Goal: Task Accomplishment & Management: Manage account settings

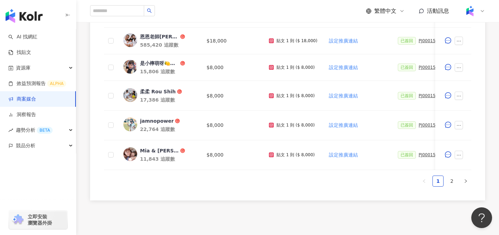
scroll to position [418, 0]
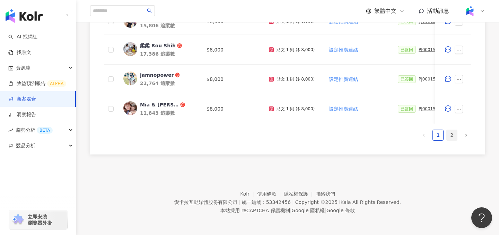
click at [452, 138] on link "2" at bounding box center [451, 135] width 10 height 10
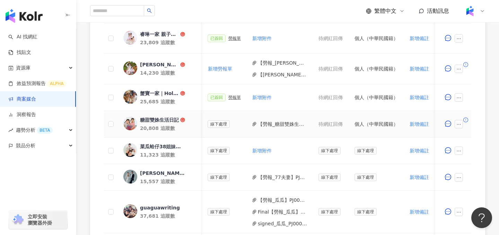
scroll to position [0, 329]
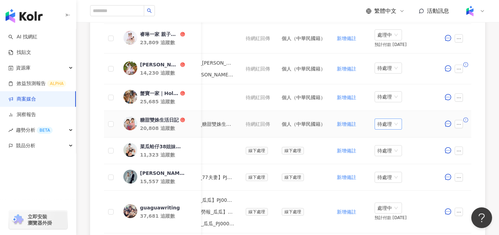
click at [377, 126] on span "待處理" at bounding box center [388, 124] width 22 height 10
click at [385, 149] on div "處理中" at bounding box center [386, 150] width 19 height 8
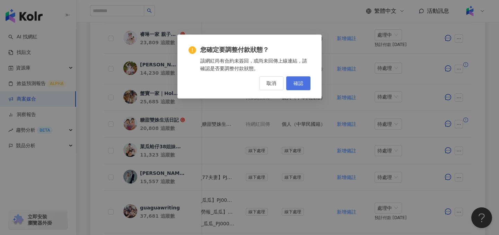
click at [305, 87] on button "確認" at bounding box center [298, 84] width 24 height 14
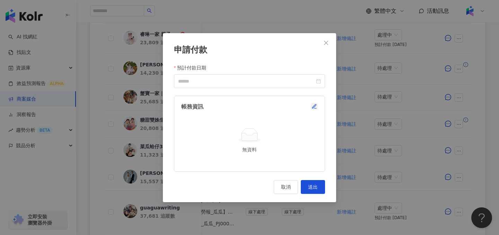
click at [313, 106] on icon "button" at bounding box center [314, 107] width 6 height 6
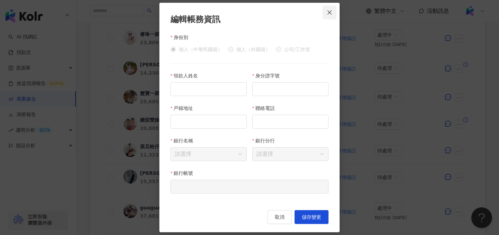
click at [332, 11] on icon "close" at bounding box center [329, 13] width 6 height 6
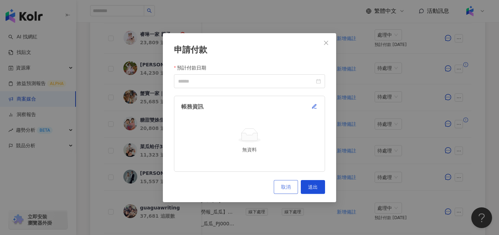
click at [281, 189] on span "取消" at bounding box center [286, 188] width 10 height 6
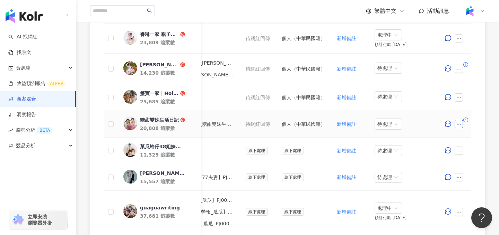
click at [461, 126] on button "button" at bounding box center [458, 124] width 8 height 8
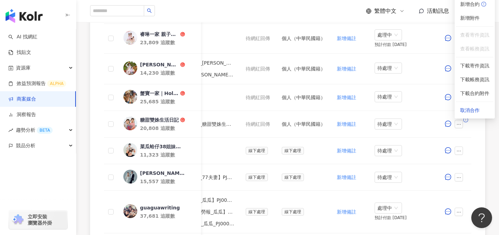
click at [485, 139] on div "0 待邀約 0 確認中 20 執行中 0 已結束 0 無意願/取消合作 幣別 ： 新台幣 ( TWD ) 網紅名稱 合作總酬勞 (含稅) 合作項目 推廣連結 …" at bounding box center [287, 140] width 422 height 408
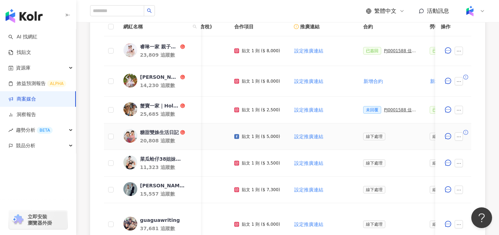
scroll to position [0, 48]
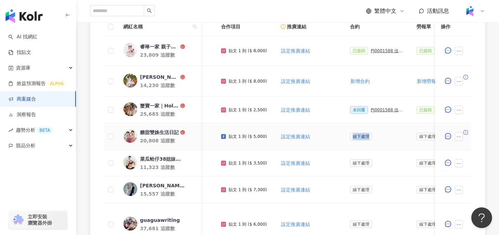
drag, startPoint x: 347, startPoint y: 136, endPoint x: 367, endPoint y: 135, distance: 20.1
click at [367, 135] on span "線下處理" at bounding box center [361, 137] width 22 height 8
click at [354, 136] on span "線下處理" at bounding box center [361, 137] width 22 height 8
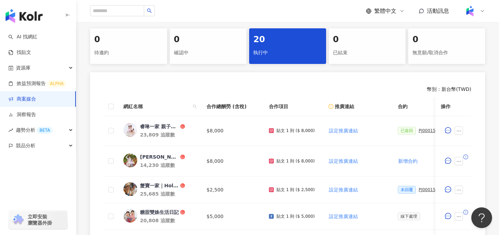
scroll to position [138, 0]
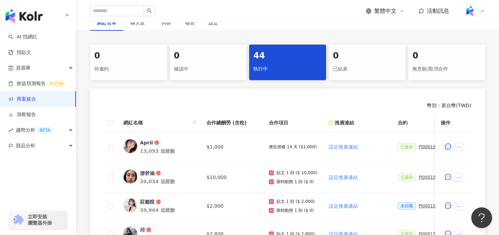
scroll to position [127, 0]
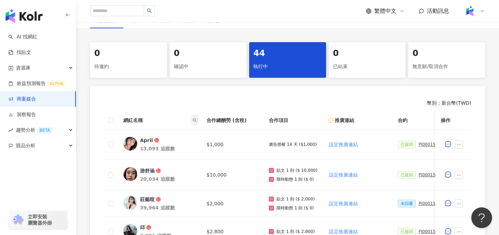
click at [194, 119] on icon "search" at bounding box center [195, 120] width 4 height 4
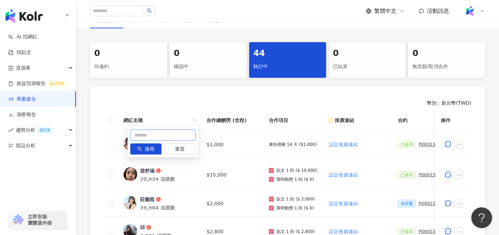
click at [165, 133] on input "text" at bounding box center [162, 135] width 65 height 11
type input "*"
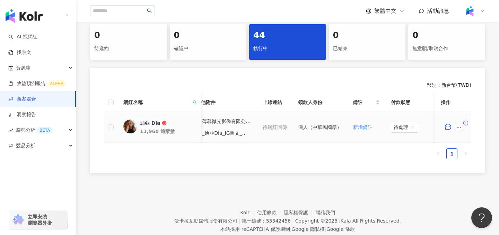
scroll to position [0, 304]
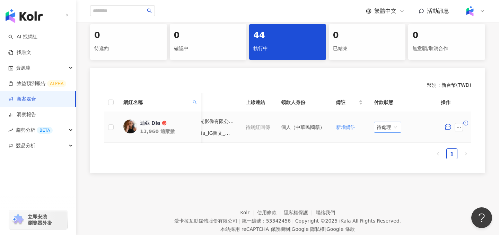
click at [383, 125] on span "待處理" at bounding box center [387, 127] width 22 height 10
click at [313, 163] on div "網紅名稱 合作總酬勞 (含稅) 合作項目 推廣連結 合約 勞報單 其他附件 上線連結 領款人身份 備註 付款狀態 操作 迪亞 Dia 13,960 追蹤數 $…" at bounding box center [287, 129] width 367 height 72
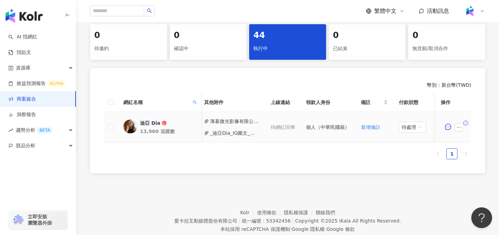
scroll to position [0, 283]
click at [405, 127] on span "待處理" at bounding box center [408, 127] width 22 height 10
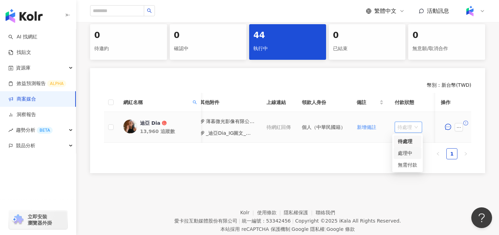
click at [402, 151] on div "處理中" at bounding box center [406, 154] width 19 height 8
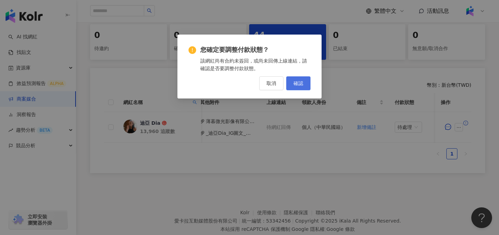
click at [302, 87] on button "確認" at bounding box center [298, 84] width 24 height 14
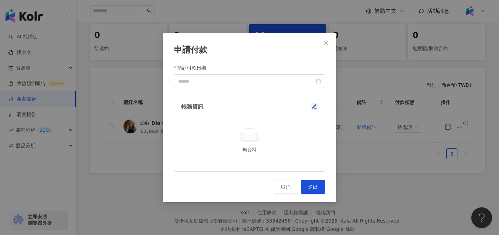
click at [314, 109] on icon "button" at bounding box center [314, 107] width 6 height 6
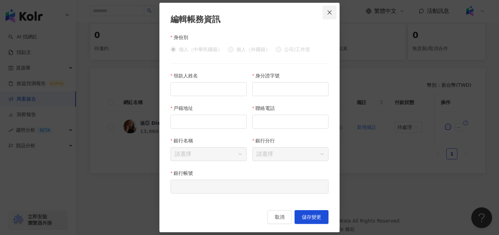
click at [331, 14] on icon "close" at bounding box center [329, 12] width 4 height 4
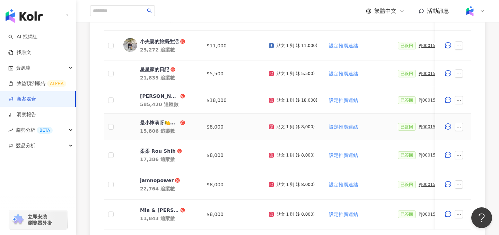
scroll to position [418, 0]
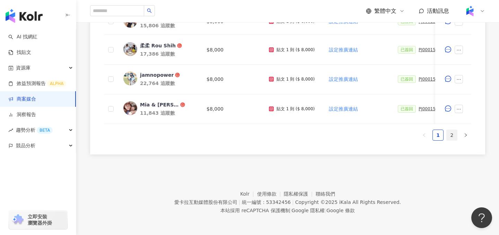
click at [452, 134] on link "2" at bounding box center [451, 135] width 10 height 10
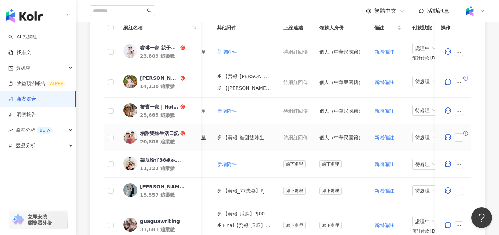
scroll to position [0, 329]
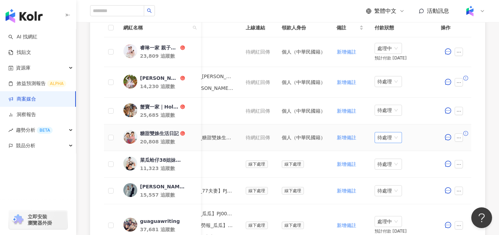
click at [379, 137] on span "待處理" at bounding box center [388, 138] width 22 height 10
click at [385, 165] on div "處理中" at bounding box center [386, 164] width 19 height 8
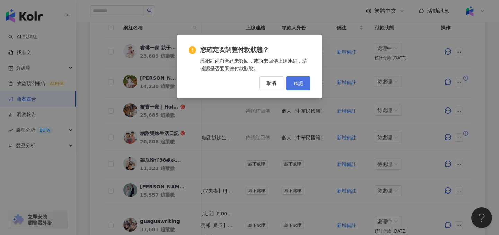
click at [297, 87] on button "確認" at bounding box center [298, 84] width 24 height 14
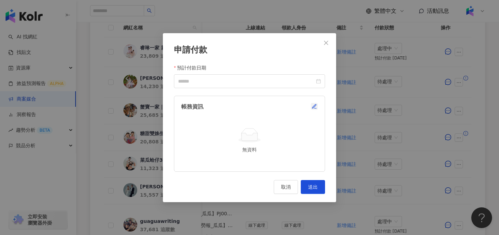
click at [312, 107] on icon "button" at bounding box center [314, 107] width 6 height 6
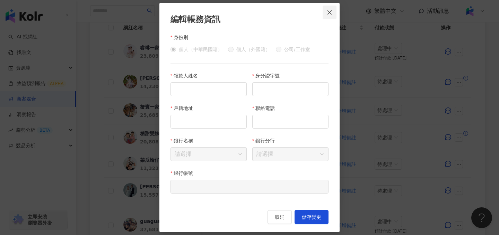
click at [332, 13] on span "Close" at bounding box center [329, 13] width 14 height 6
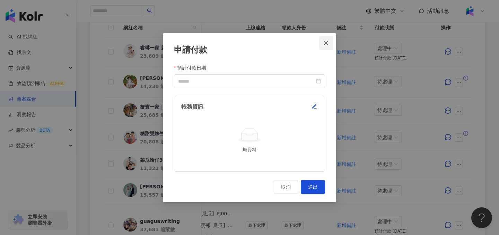
click at [326, 43] on icon "close" at bounding box center [326, 43] width 6 height 6
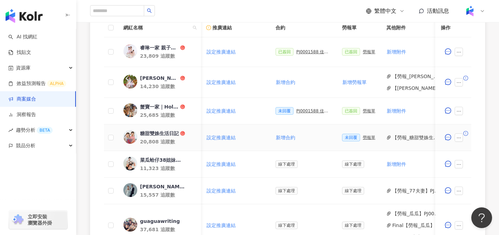
scroll to position [0, 124]
click at [363, 136] on div "勞報單" at bounding box center [366, 137] width 12 height 5
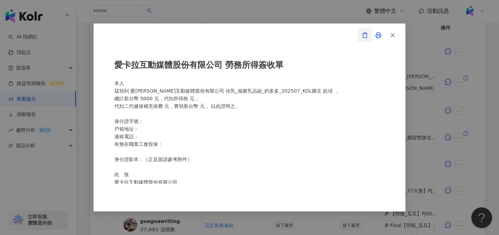
click at [365, 37] on icon "button" at bounding box center [364, 35] width 6 height 6
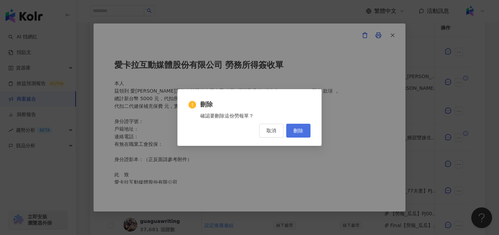
click at [302, 129] on span "刪除" at bounding box center [298, 131] width 10 height 6
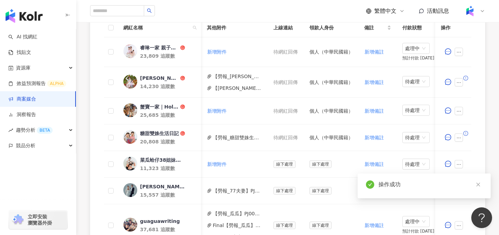
scroll to position [0, 329]
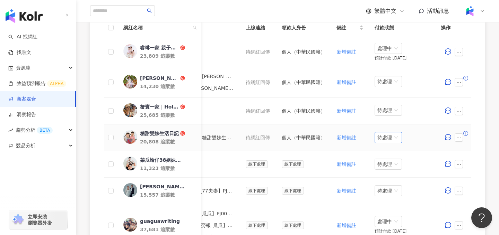
click at [384, 137] on span "待處理" at bounding box center [388, 138] width 22 height 10
click at [388, 165] on div "處理中" at bounding box center [386, 164] width 19 height 8
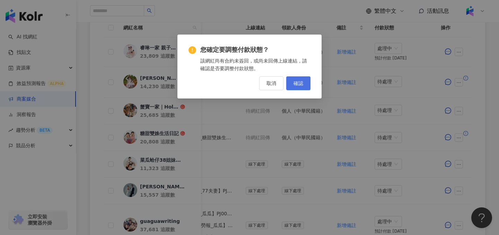
click at [299, 83] on span "確認" at bounding box center [298, 84] width 10 height 6
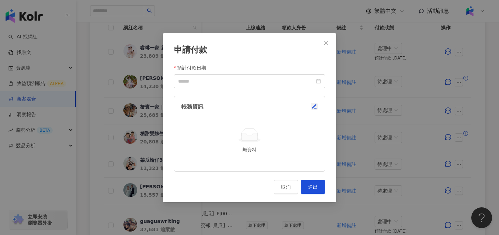
click at [314, 106] on icon "button" at bounding box center [314, 107] width 6 height 6
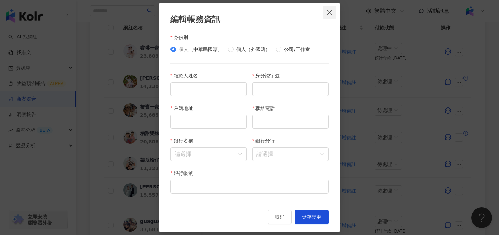
click at [327, 12] on icon "close" at bounding box center [329, 13] width 6 height 6
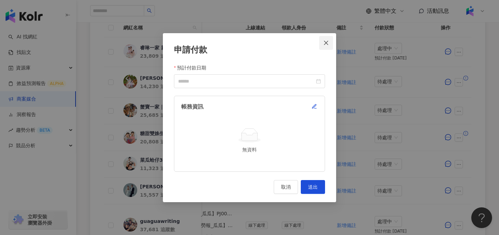
click at [327, 43] on icon "close" at bounding box center [326, 43] width 6 height 6
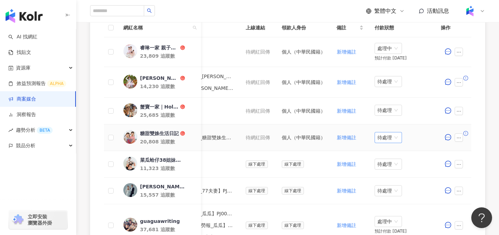
click at [389, 139] on span "待處理" at bounding box center [388, 138] width 22 height 10
click at [388, 166] on div "處理中" at bounding box center [386, 164] width 19 height 8
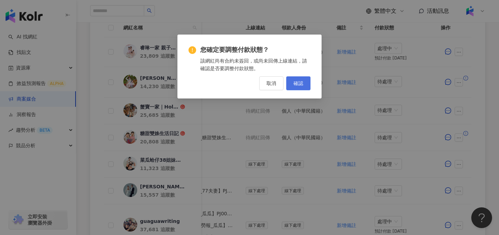
click at [298, 85] on span "確認" at bounding box center [298, 84] width 10 height 6
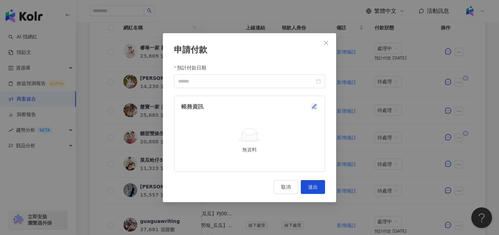
click at [312, 107] on icon "button" at bounding box center [314, 107] width 4 height 4
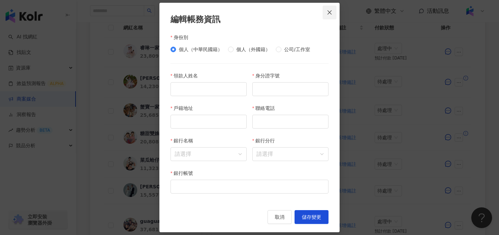
click at [331, 15] on icon "close" at bounding box center [329, 13] width 6 height 6
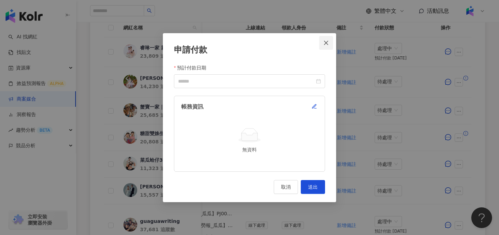
click at [329, 43] on icon "close" at bounding box center [326, 43] width 6 height 6
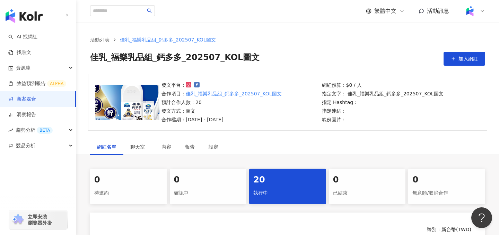
click at [468, 12] on img at bounding box center [469, 11] width 13 height 13
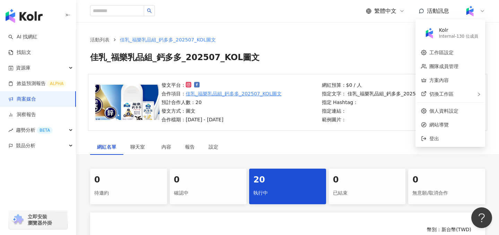
click at [344, 30] on div "活動列表 佳乳_福樂乳品組_鈣多多_202507_KOL圖文 佳乳_福樂乳品組_鈣多多_202507_KOL圖文 加入網紅" at bounding box center [287, 48] width 422 height 52
